Goal: Information Seeking & Learning: Check status

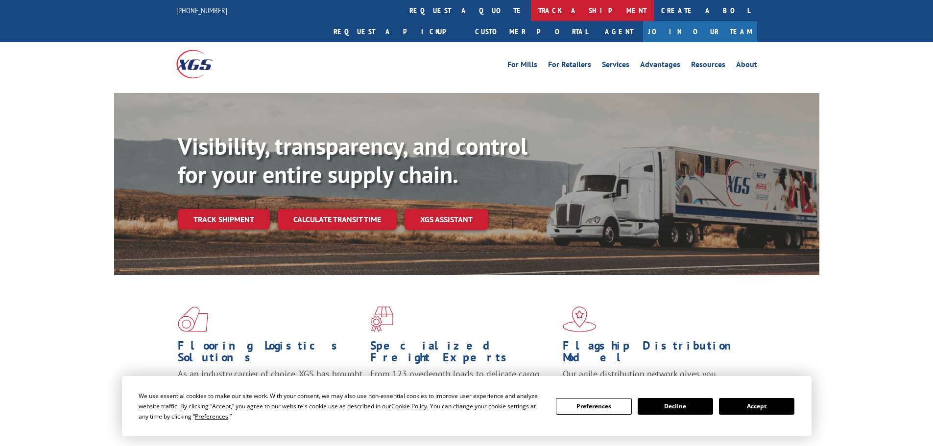
click at [531, 12] on link "track a shipment" at bounding box center [592, 10] width 123 height 21
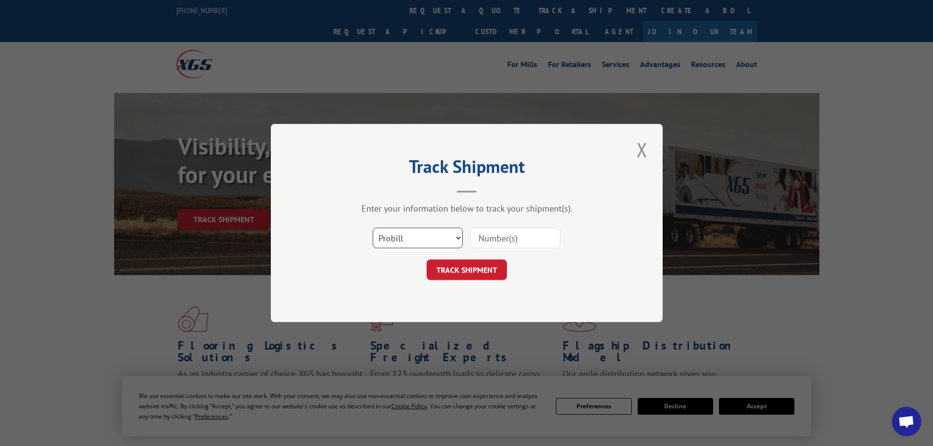
click at [407, 241] on select "Select category... Probill BOL PO" at bounding box center [418, 238] width 90 height 21
select select "po"
click at [373, 228] on select "Select category... Probill BOL PO" at bounding box center [418, 238] width 90 height 21
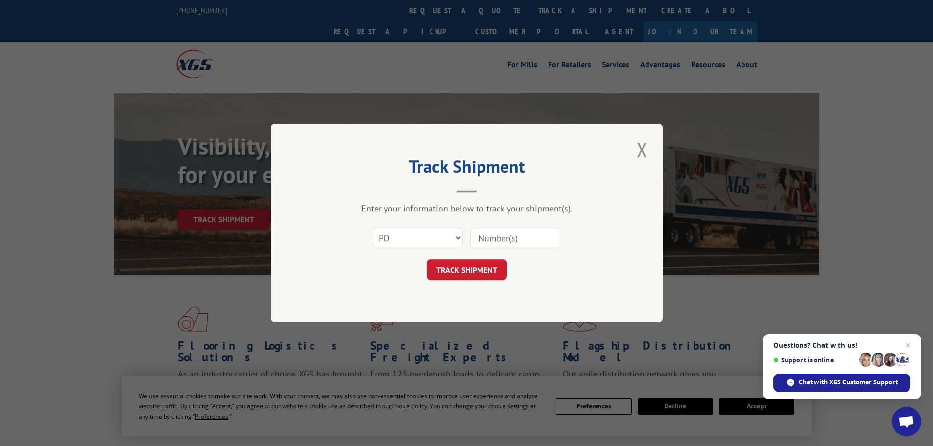
click at [495, 242] on input at bounding box center [515, 238] width 90 height 21
paste input "48508024"
type input "48508024"
click at [477, 268] on button "TRACK SHIPMENT" at bounding box center [467, 270] width 80 height 21
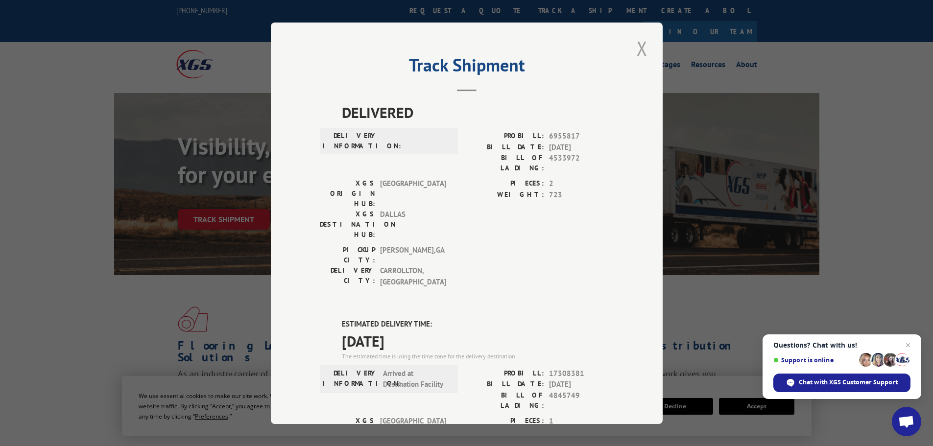
click at [638, 47] on button "Close modal" at bounding box center [642, 48] width 17 height 27
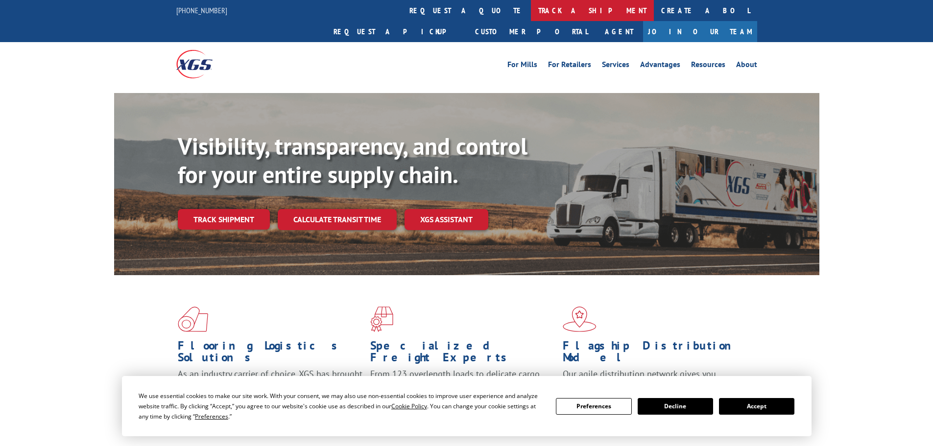
click at [531, 8] on link "track a shipment" at bounding box center [592, 10] width 123 height 21
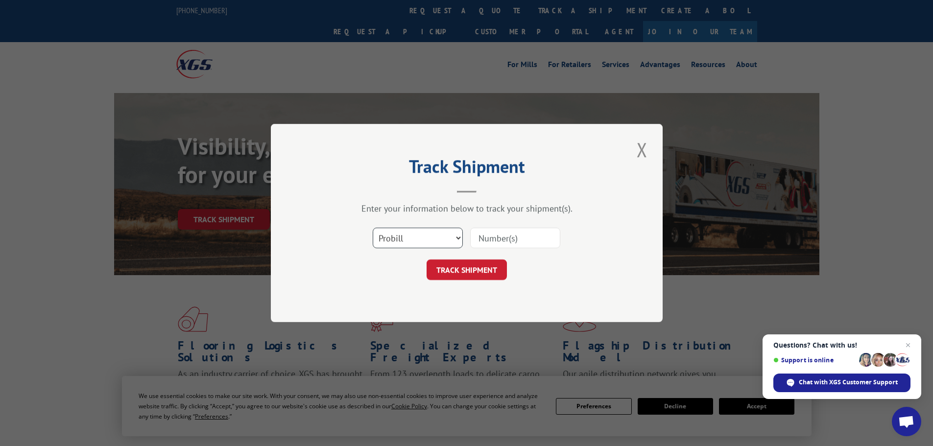
click at [404, 237] on select "Select category... Probill BOL PO" at bounding box center [418, 238] width 90 height 21
select select "po"
click at [373, 228] on select "Select category... Probill BOL PO" at bounding box center [418, 238] width 90 height 21
click at [486, 235] on input at bounding box center [515, 238] width 90 height 21
paste input "48508057"
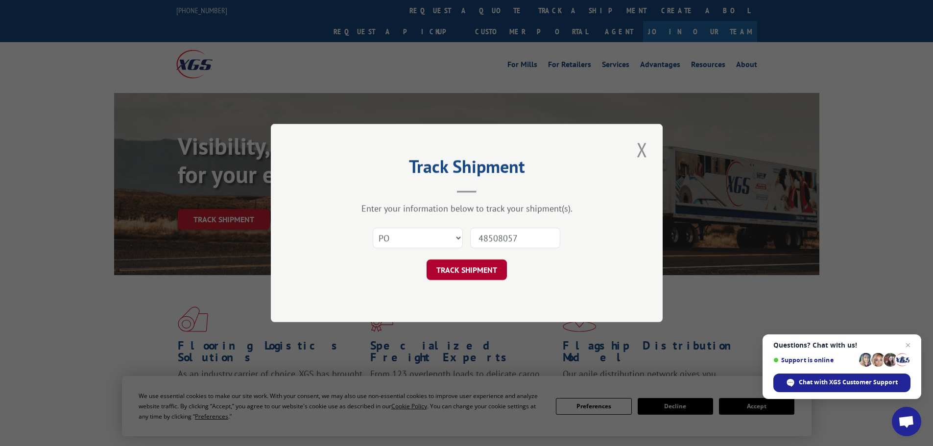
type input "48508057"
click at [459, 265] on button "TRACK SHIPMENT" at bounding box center [467, 270] width 80 height 21
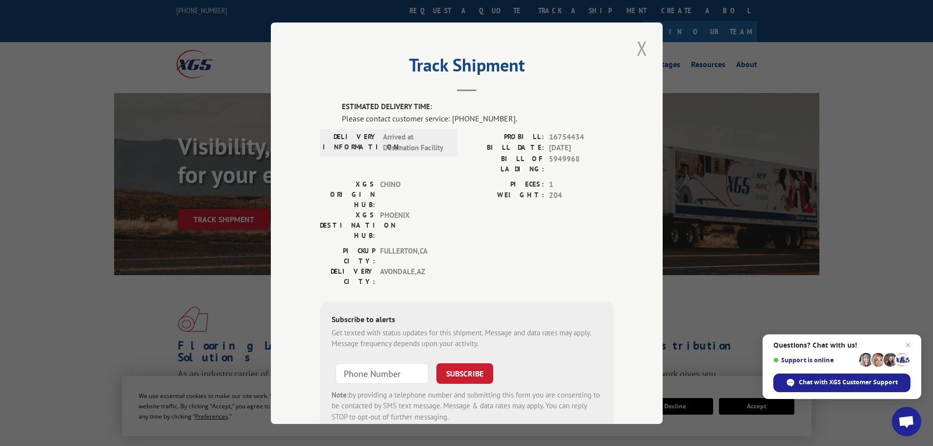
click at [635, 51] on button "Close modal" at bounding box center [642, 48] width 17 height 27
